Goal: Information Seeking & Learning: Find specific page/section

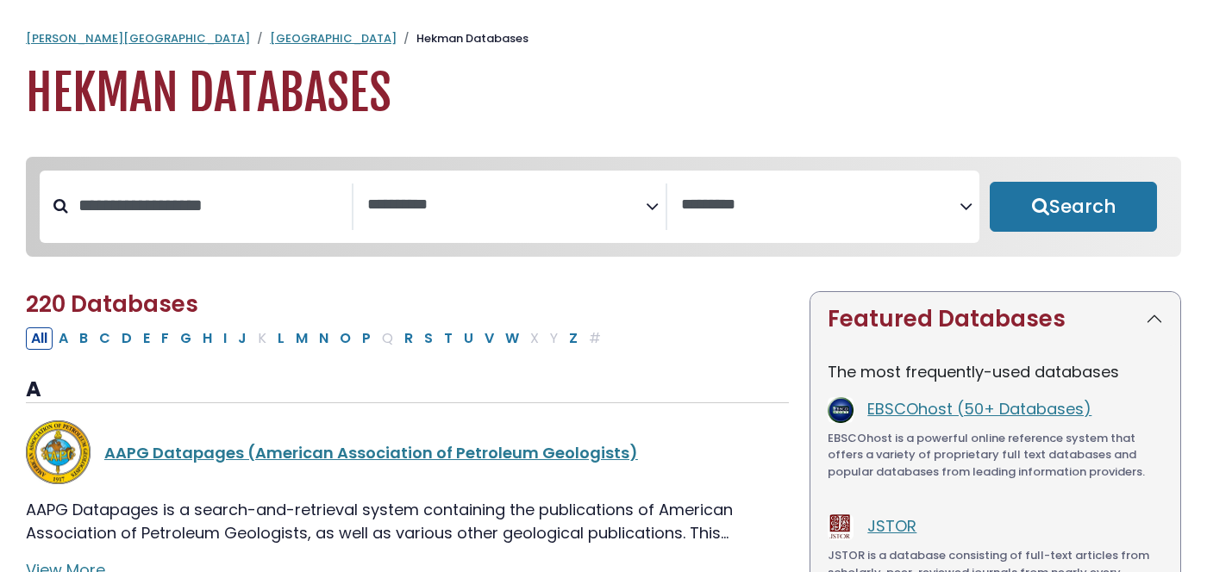
select select "Database Subject Filter"
select select "Database Vendors Filter"
click at [150, 350] on button "E" at bounding box center [146, 338] width 17 height 22
select select "Database Subject Filter"
select select "Database Vendors Filter"
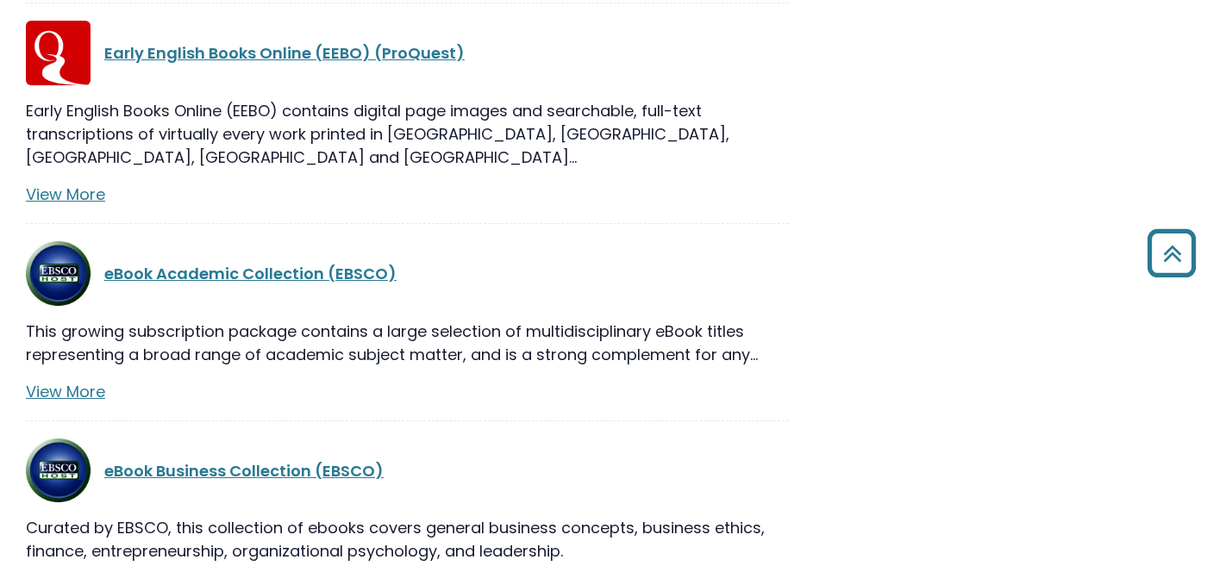
scroll to position [1736, 0]
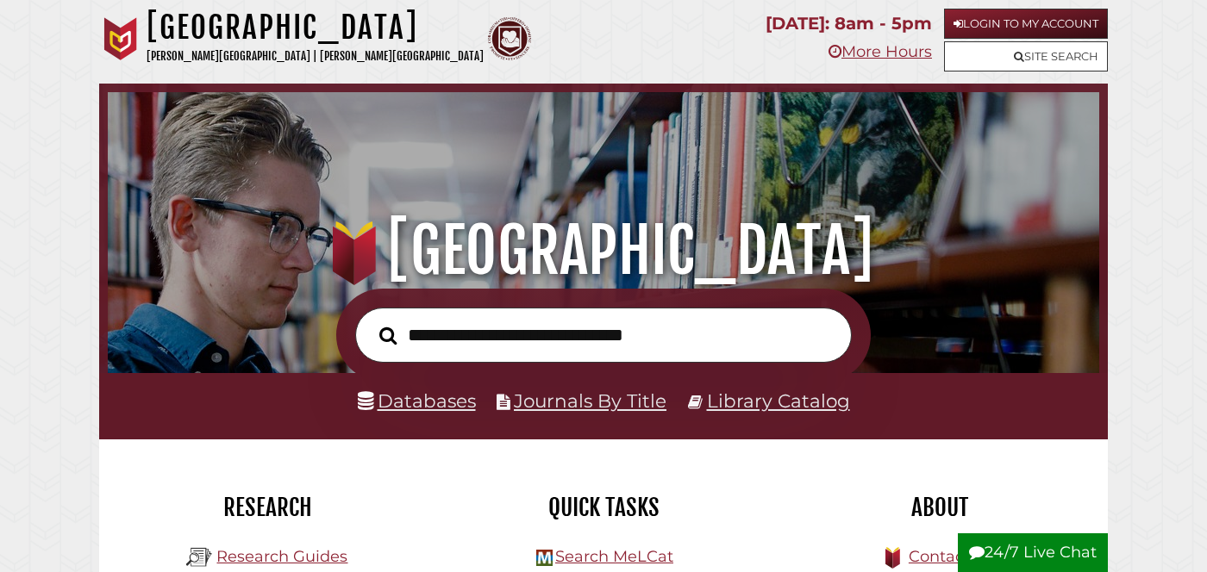
scroll to position [327, 982]
click at [497, 337] on input "text" at bounding box center [603, 336] width 496 height 56
type input "**********"
click at [371, 321] on button "Search" at bounding box center [388, 335] width 35 height 28
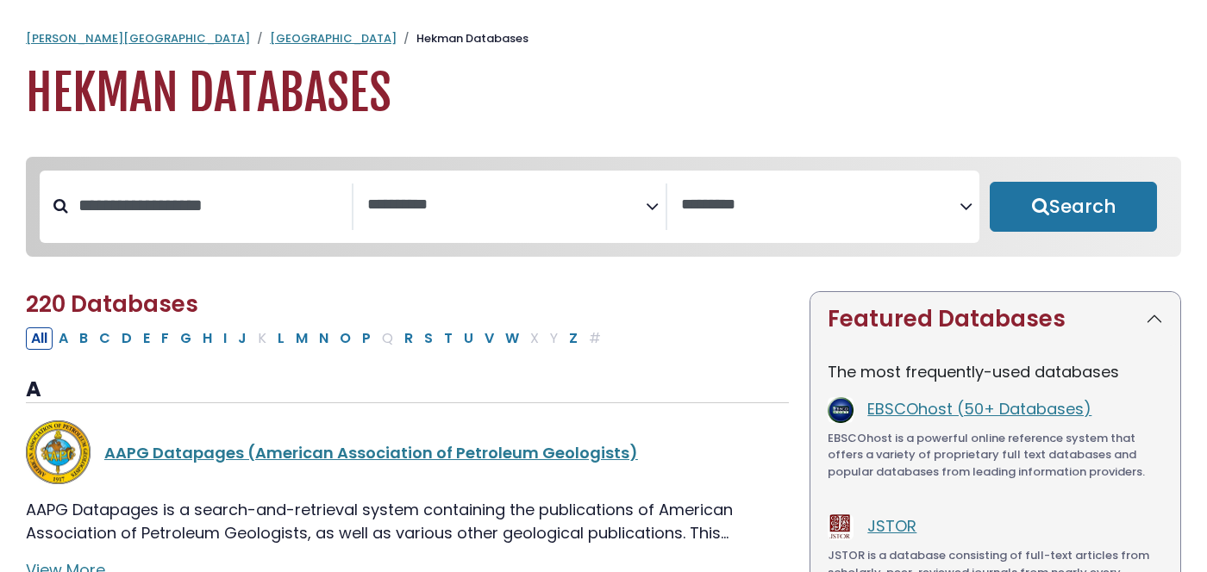
select select "Database Subject Filter"
select select "Database Vendors Filter"
click at [147, 338] on button "E" at bounding box center [146, 338] width 17 height 22
select select "Database Subject Filter"
select select "Database Vendors Filter"
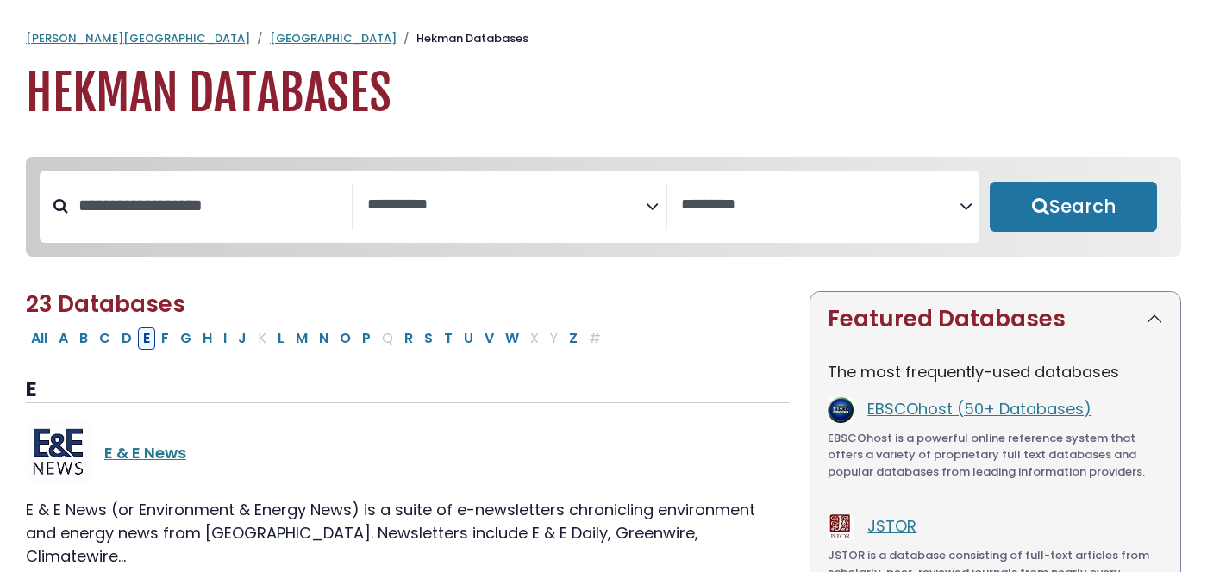
click at [142, 345] on button "E" at bounding box center [146, 338] width 17 height 22
select select "Database Subject Filter"
select select "Database Vendors Filter"
click at [149, 343] on button "E" at bounding box center [146, 338] width 17 height 22
select select "Database Subject Filter"
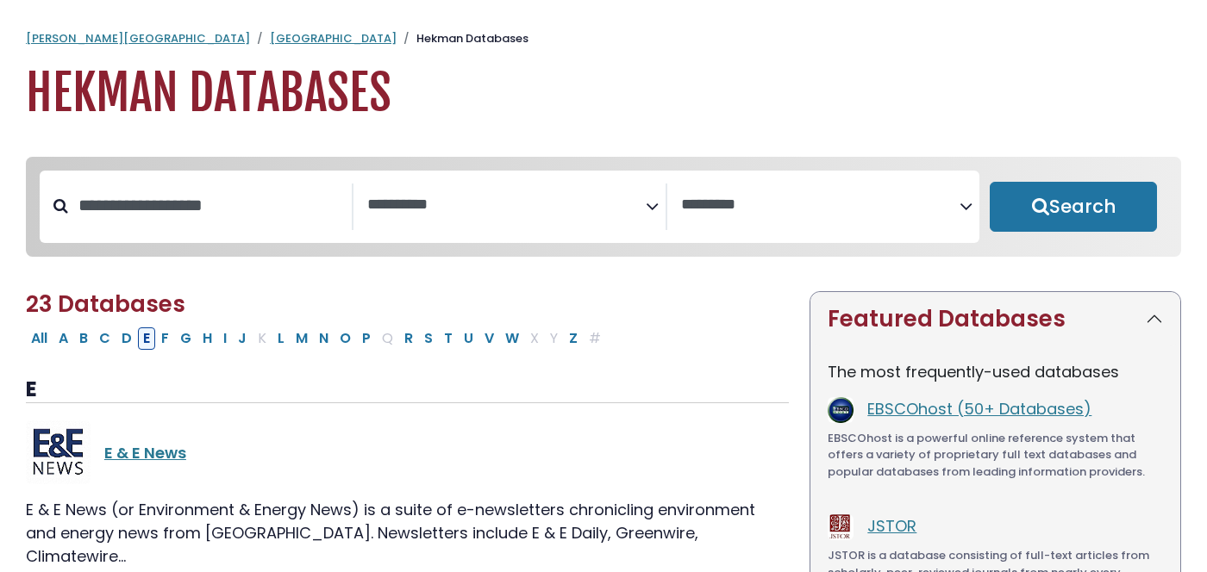
select select "Database Vendors Filter"
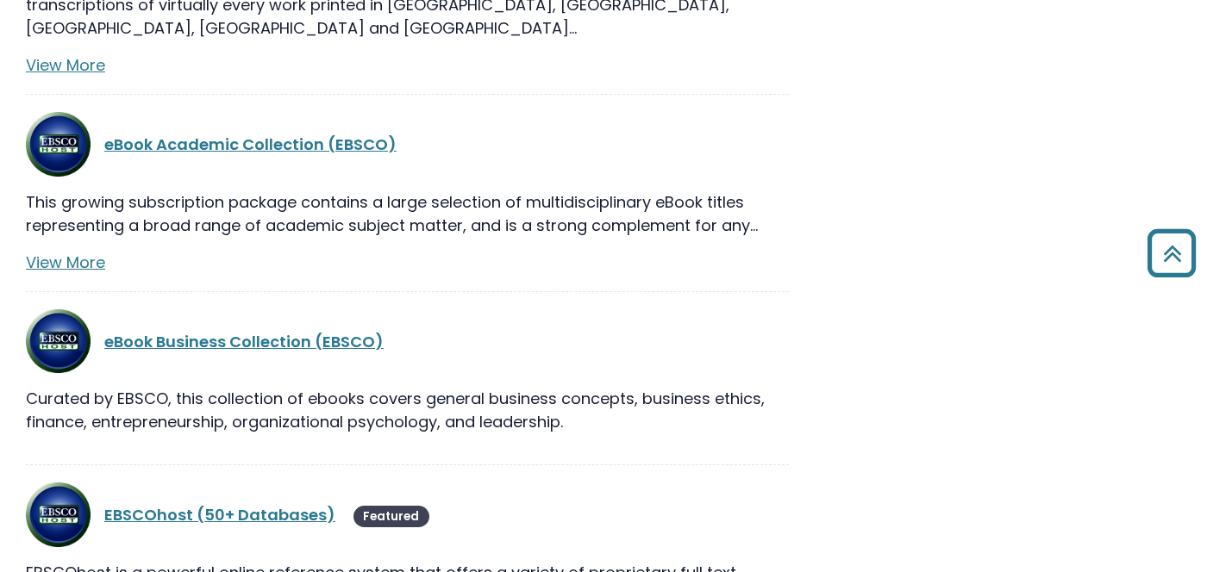
scroll to position [1880, 0]
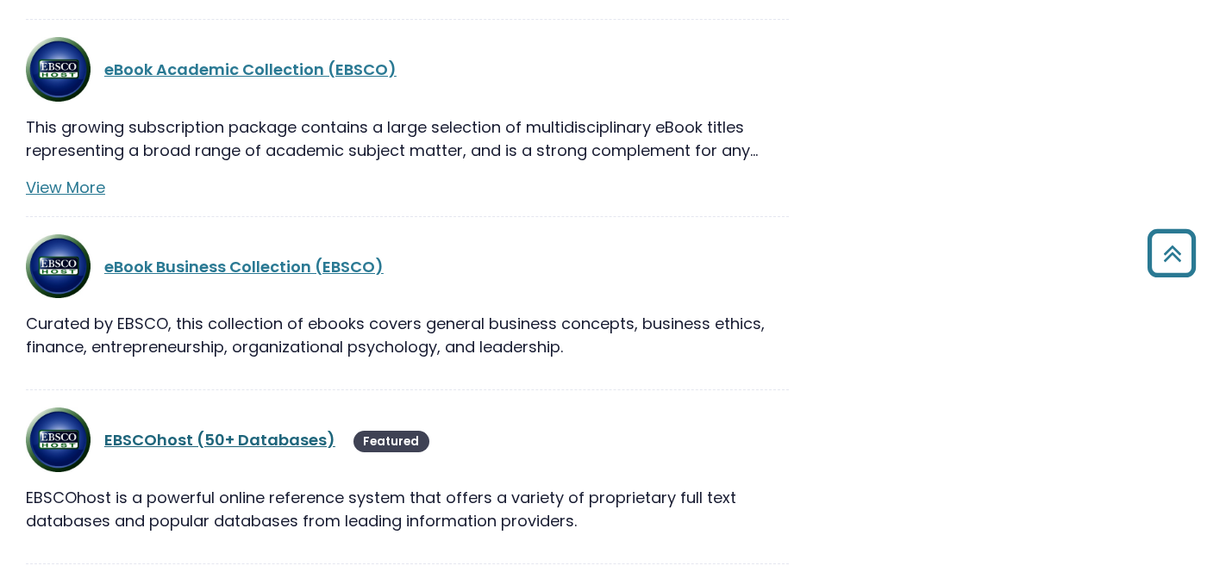
click at [186, 429] on link "EBSCOhost (50+ Databases)" at bounding box center [219, 440] width 231 height 22
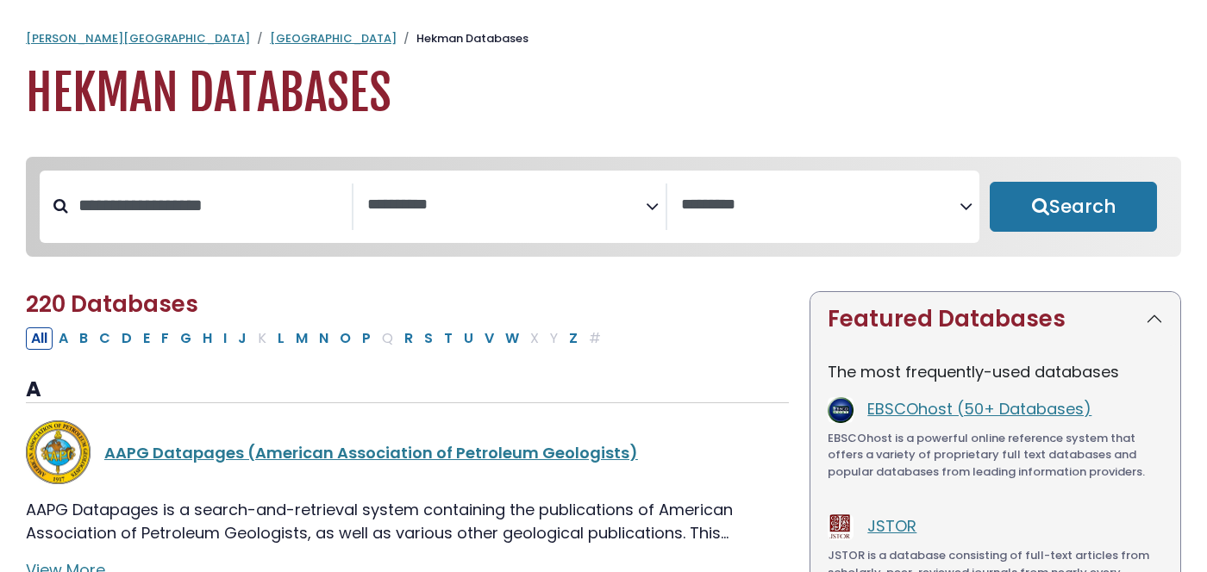
select select "Database Subject Filter"
select select "Database Vendors Filter"
click at [240, 340] on button "J" at bounding box center [242, 338] width 19 height 22
select select "Database Subject Filter"
select select "Database Vendors Filter"
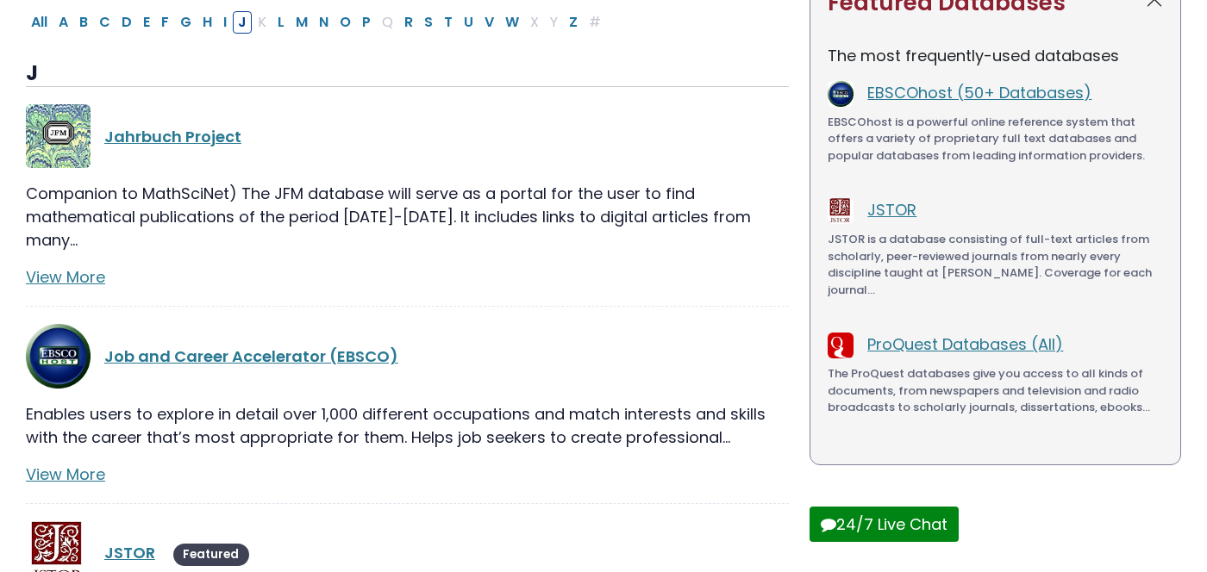
scroll to position [508, 0]
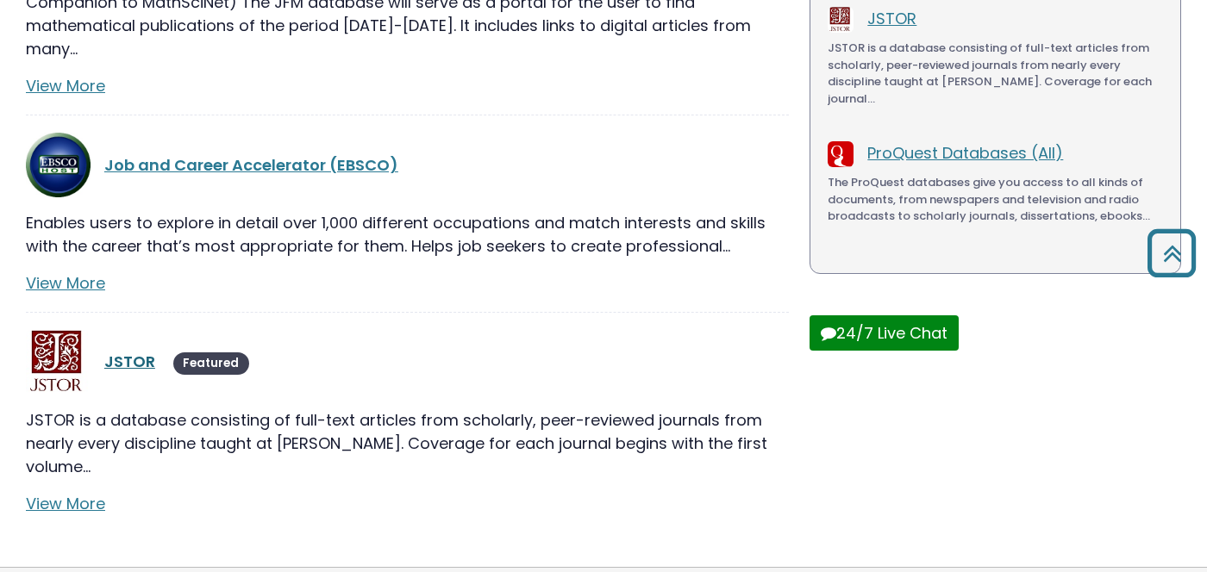
click at [141, 350] on div "JSTOR Featured" at bounding box center [446, 362] width 684 height 25
click at [136, 351] on link "JSTOR" at bounding box center [129, 362] width 51 height 22
